Goal: Navigation & Orientation: Find specific page/section

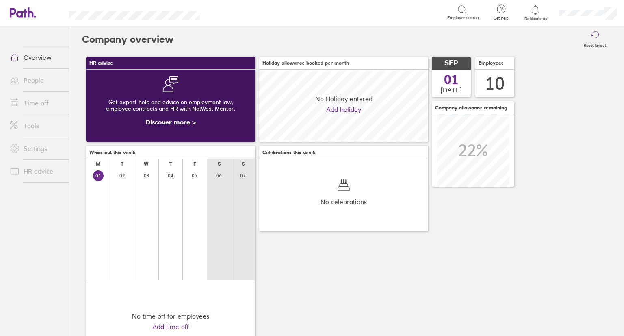
scroll to position [72, 169]
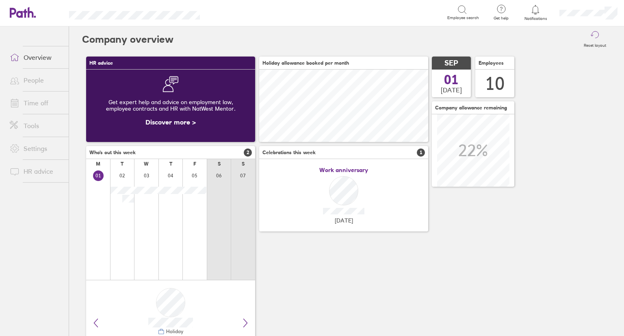
click at [43, 79] on link "People" at bounding box center [35, 80] width 65 height 16
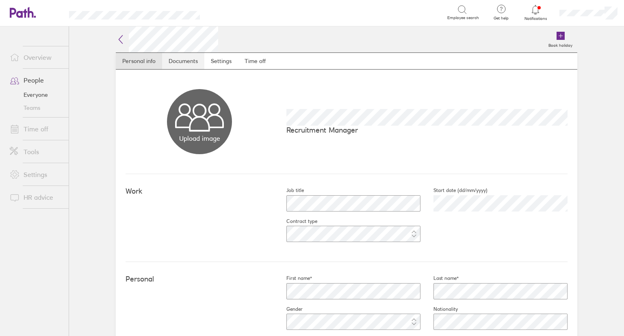
click at [182, 61] on link "Documents" at bounding box center [183, 61] width 42 height 16
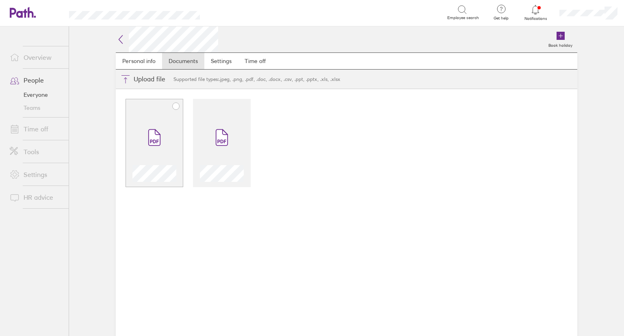
click at [149, 163] on div at bounding box center [155, 172] width 44 height 20
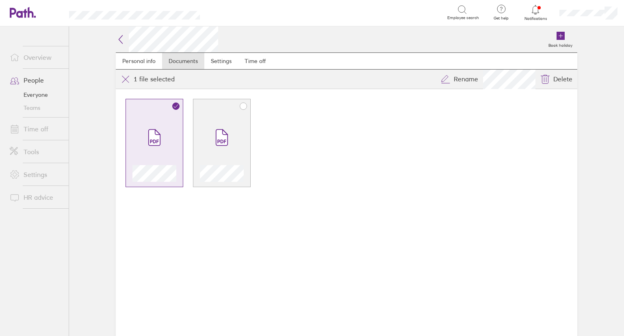
click at [223, 141] on icon at bounding box center [221, 141] width 9 height 4
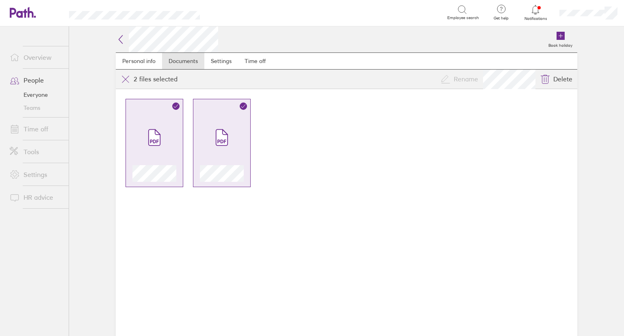
click at [223, 141] on icon at bounding box center [221, 141] width 9 height 4
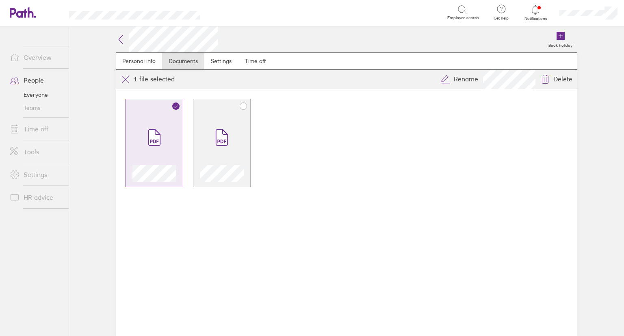
click at [223, 141] on icon at bounding box center [221, 141] width 9 height 4
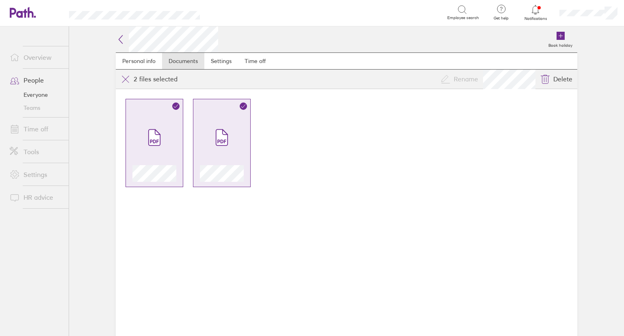
click at [243, 106] on icon at bounding box center [243, 106] width 7 height 7
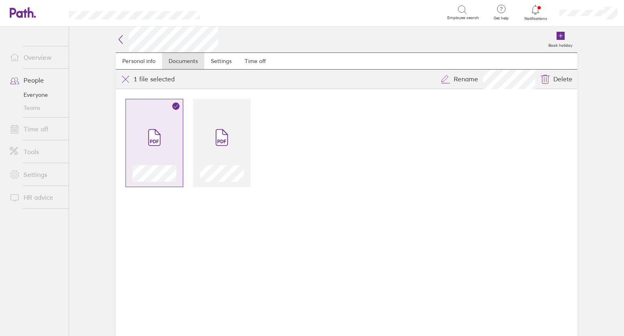
click at [154, 137] on icon at bounding box center [154, 138] width 11 height 16
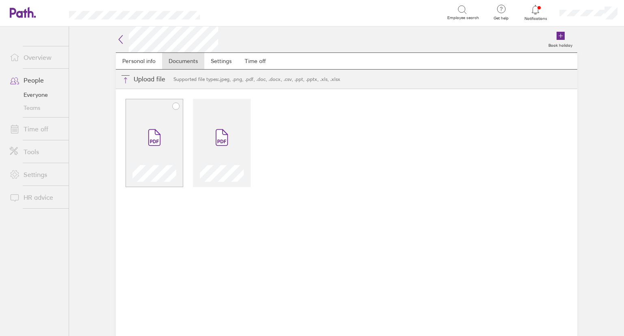
click at [178, 103] on icon at bounding box center [176, 106] width 7 height 7
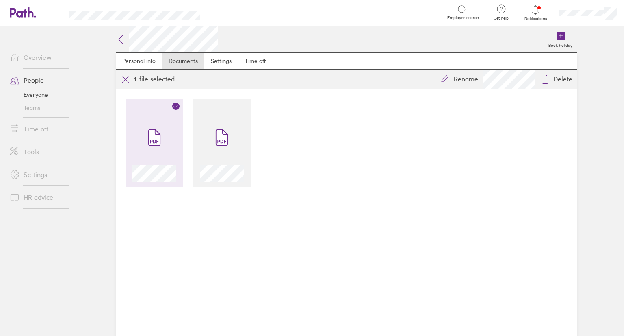
click at [178, 107] on icon at bounding box center [176, 106] width 7 height 7
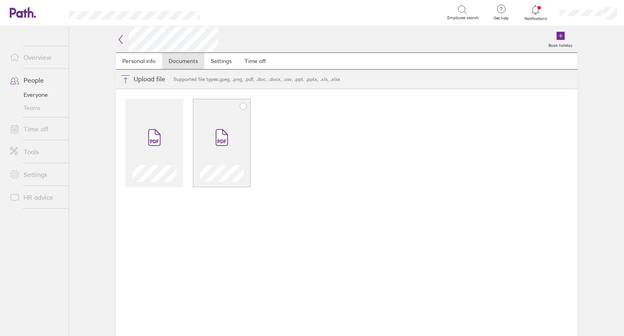
click at [243, 106] on icon at bounding box center [243, 106] width 7 height 7
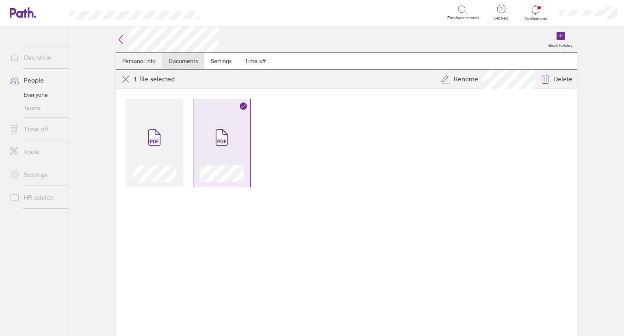
click at [137, 60] on link "Personal info" at bounding box center [139, 61] width 46 height 16
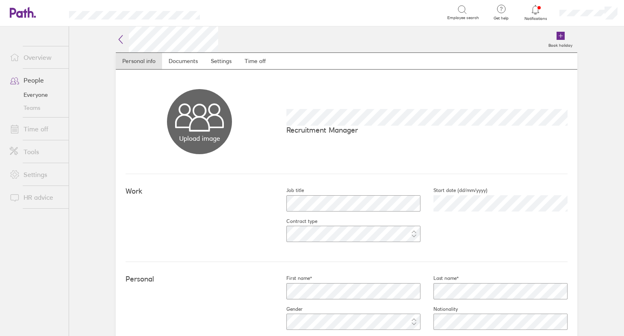
click at [27, 95] on link "Everyone" at bounding box center [35, 94] width 65 height 13
click at [116, 39] on icon at bounding box center [121, 40] width 10 height 10
click at [119, 40] on icon at bounding box center [121, 39] width 4 height 8
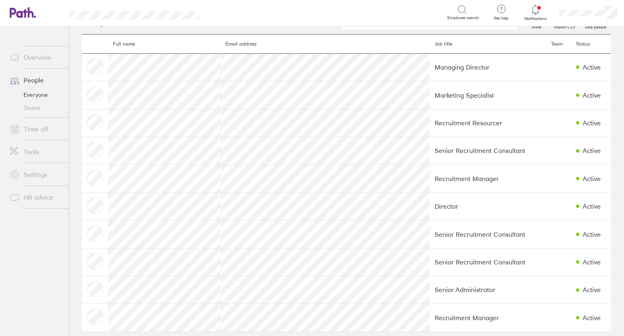
scroll to position [28, 0]
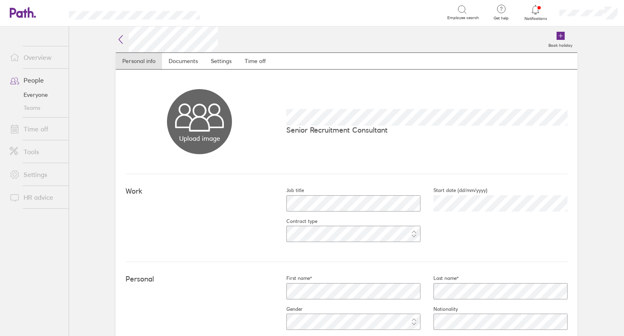
click at [117, 36] on icon at bounding box center [121, 40] width 10 height 10
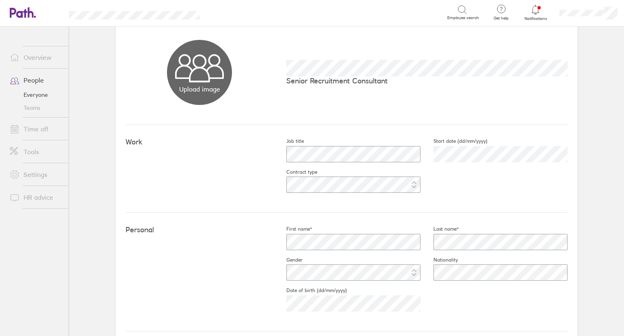
scroll to position [46, 0]
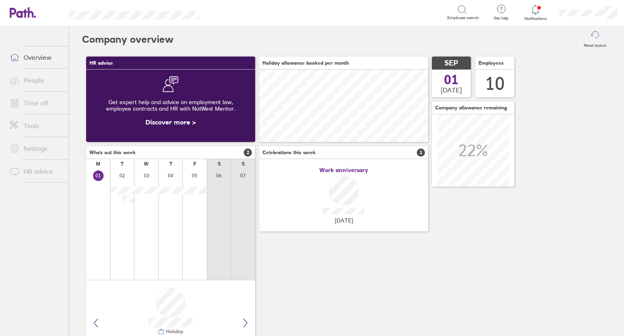
scroll to position [72, 169]
